Goal: Find specific page/section: Find specific page/section

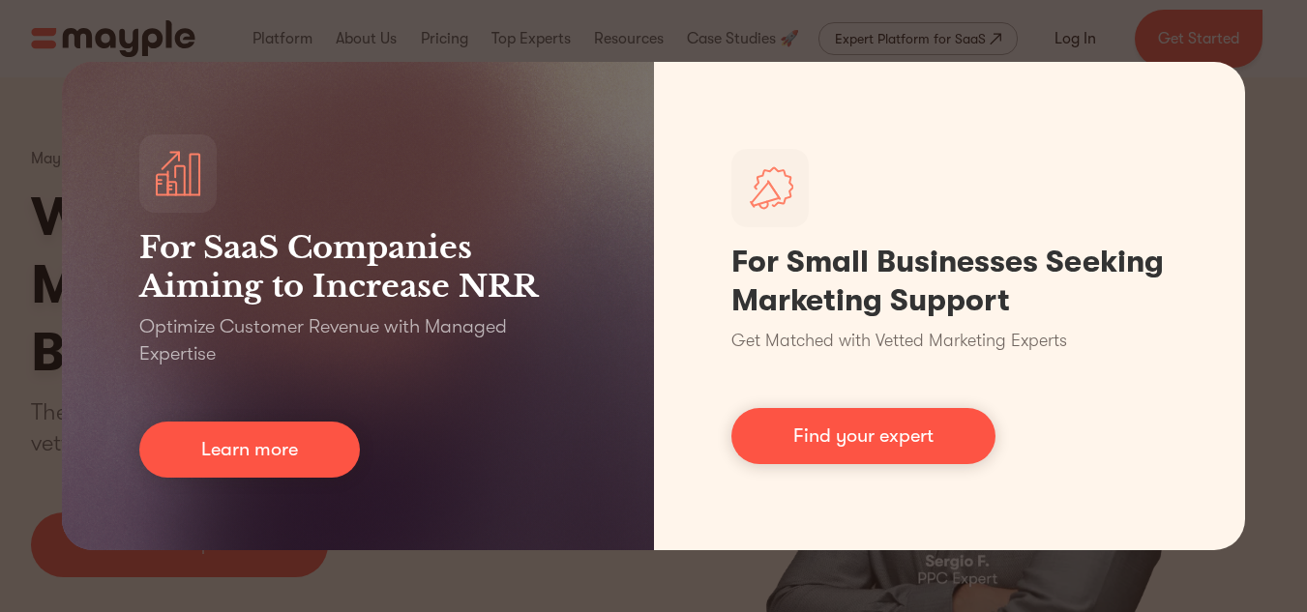
click at [1160, 12] on div "For SaaS Companies Aiming to Increase NRR Optimize Customer Revenue with Manage…" at bounding box center [653, 306] width 1307 height 612
drag, startPoint x: 1300, startPoint y: 25, endPoint x: 1312, endPoint y: 30, distance: 12.6
click at [1306, 29] on html "Join us LIVE ✨ Create the Right Strategy to 10X Your Business in 2024. Register…" at bounding box center [653, 306] width 1307 height 612
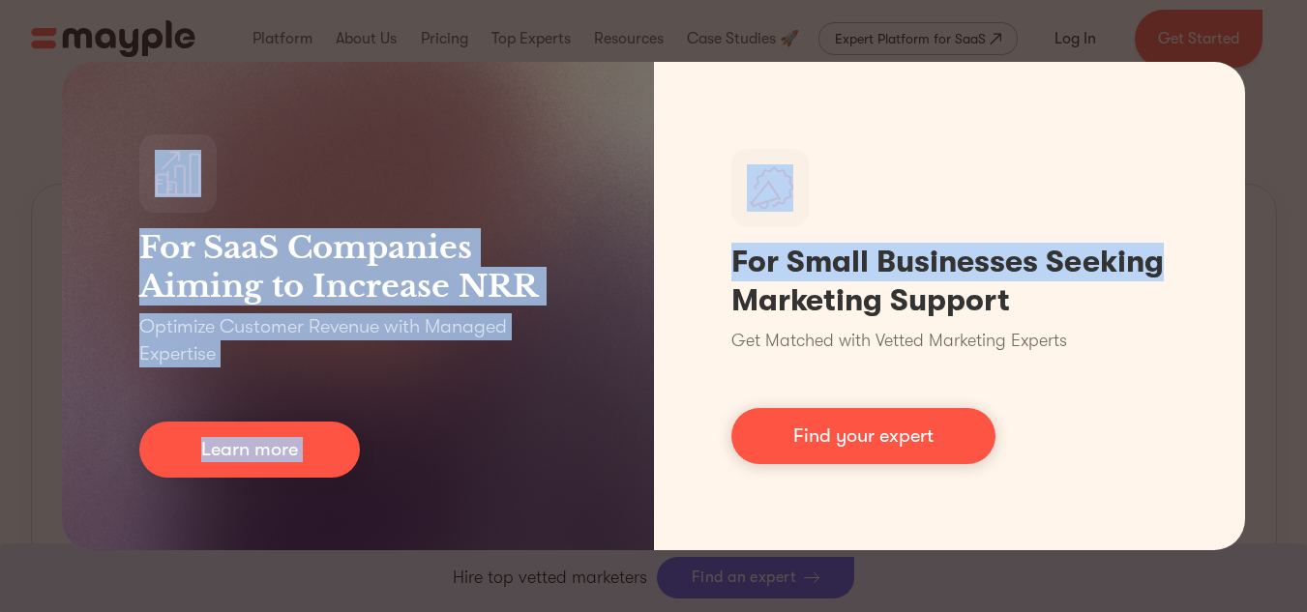
scroll to position [1113, 0]
click at [1269, 103] on div "For SaaS Companies Aiming to Increase NRR Optimize Customer Revenue with Manage…" at bounding box center [653, 306] width 1307 height 612
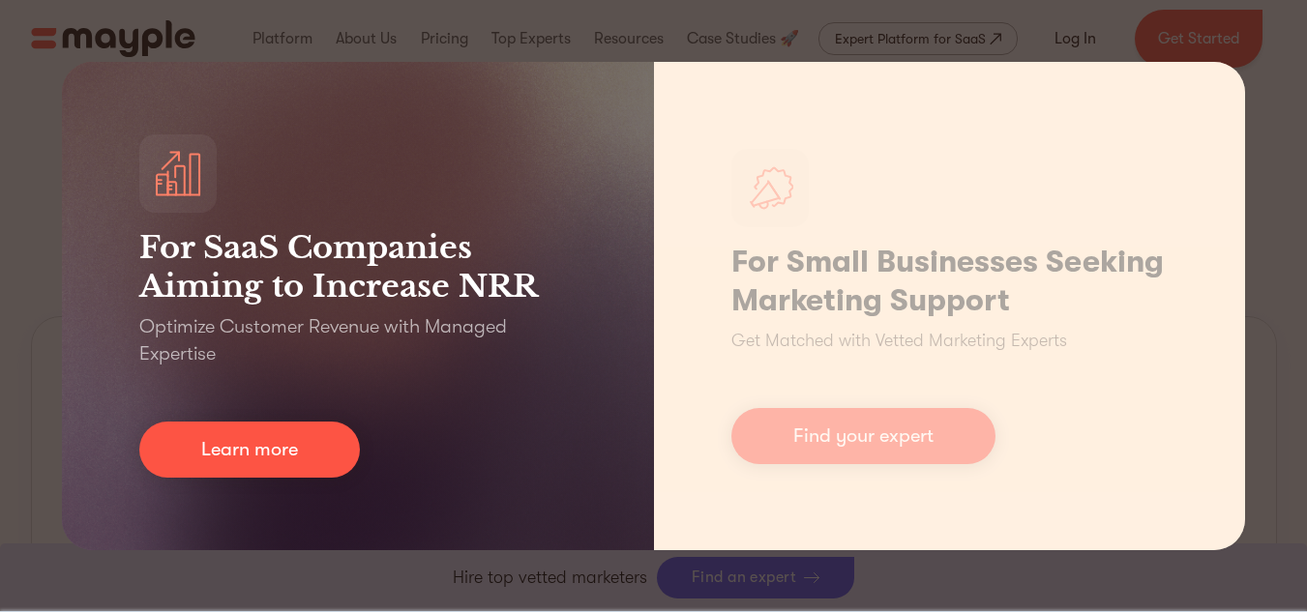
scroll to position [726, 0]
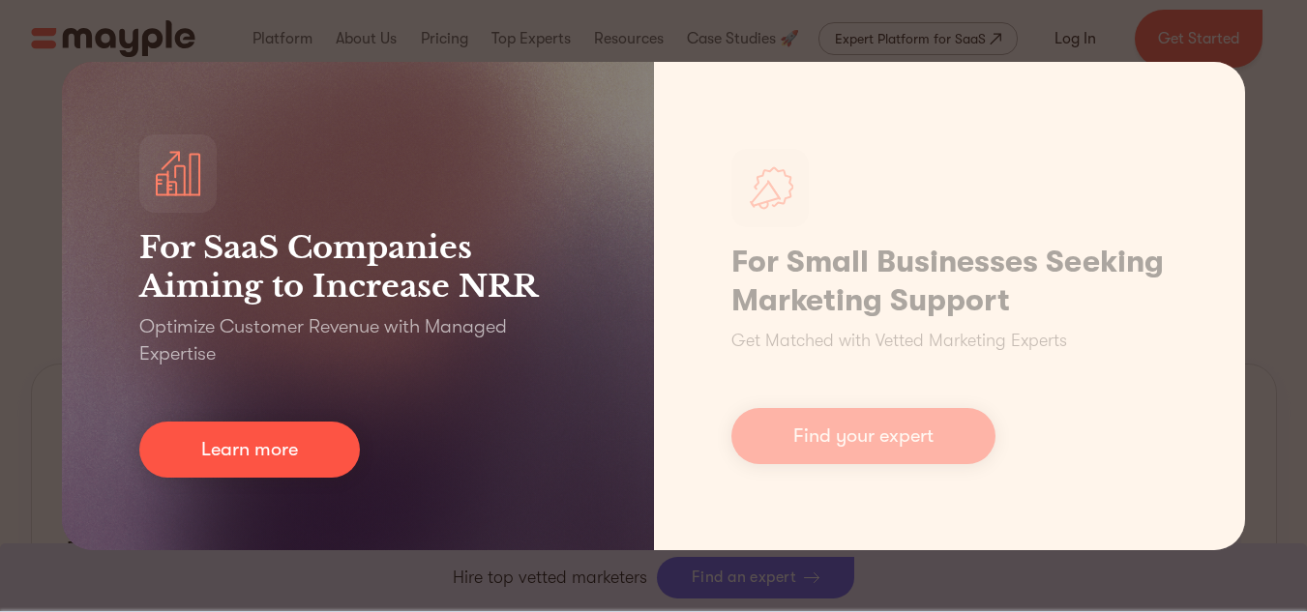
click at [444, 145] on div "For SaaS Companies Aiming to Increase NRR Optimize Customer Revenue with Manage…" at bounding box center [358, 306] width 592 height 488
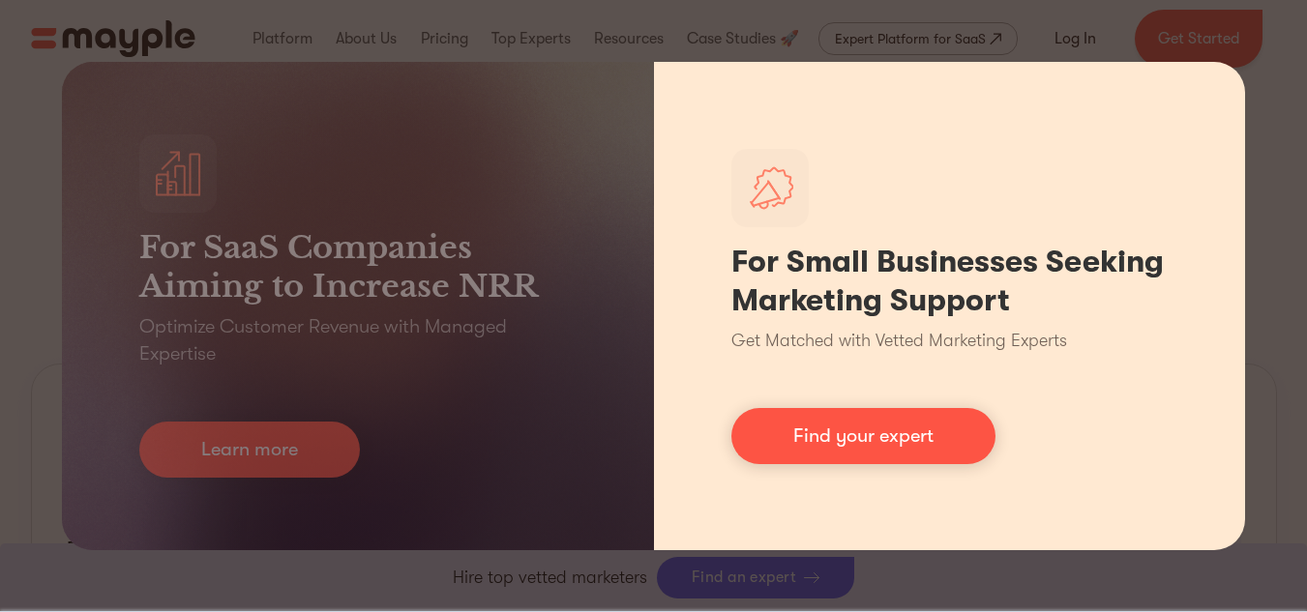
click at [837, 167] on div "For Small Businesses Seeking Marketing Support Get Matched with Vetted Marketin…" at bounding box center [950, 306] width 592 height 488
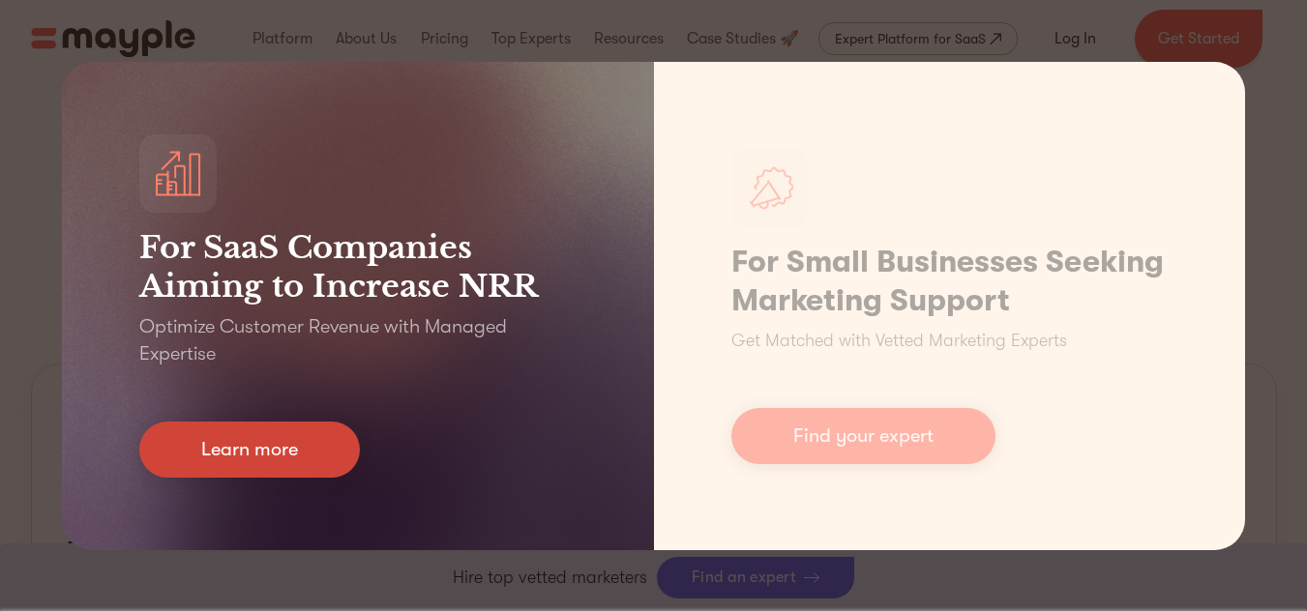
click at [240, 437] on link "Learn more" at bounding box center [249, 450] width 221 height 56
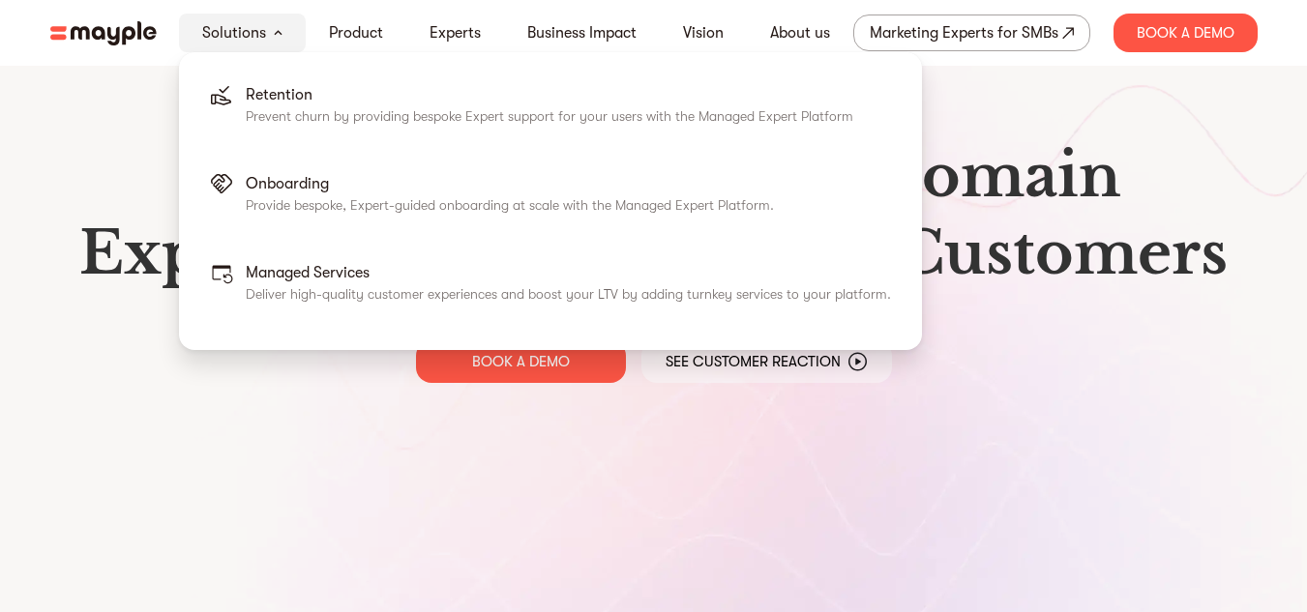
click at [270, 26] on div "Solutions" at bounding box center [242, 33] width 127 height 39
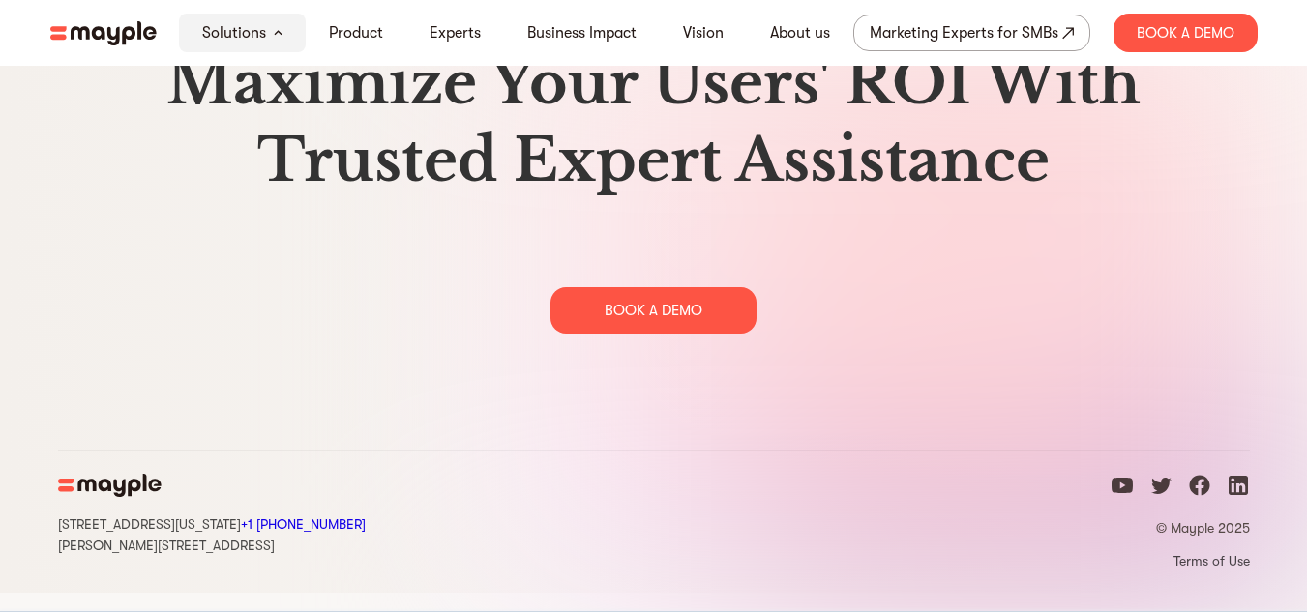
scroll to position [9953, 0]
click at [1232, 497] on icon "linkedin icon" at bounding box center [1237, 485] width 23 height 23
